Goal: Task Accomplishment & Management: Manage account settings

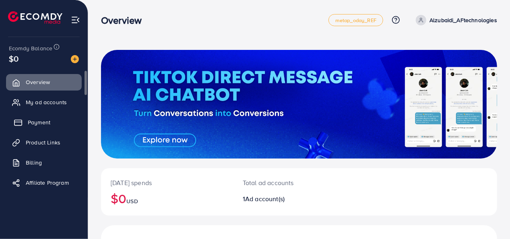
click at [25, 126] on link "Payment" at bounding box center [44, 122] width 76 height 16
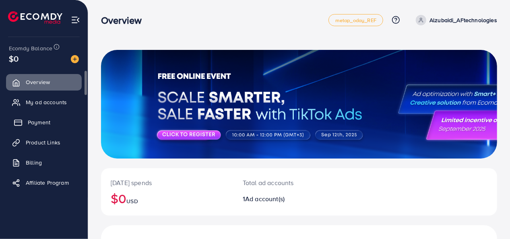
click at [54, 124] on link "Payment" at bounding box center [44, 122] width 76 height 16
